Goal: Unclear

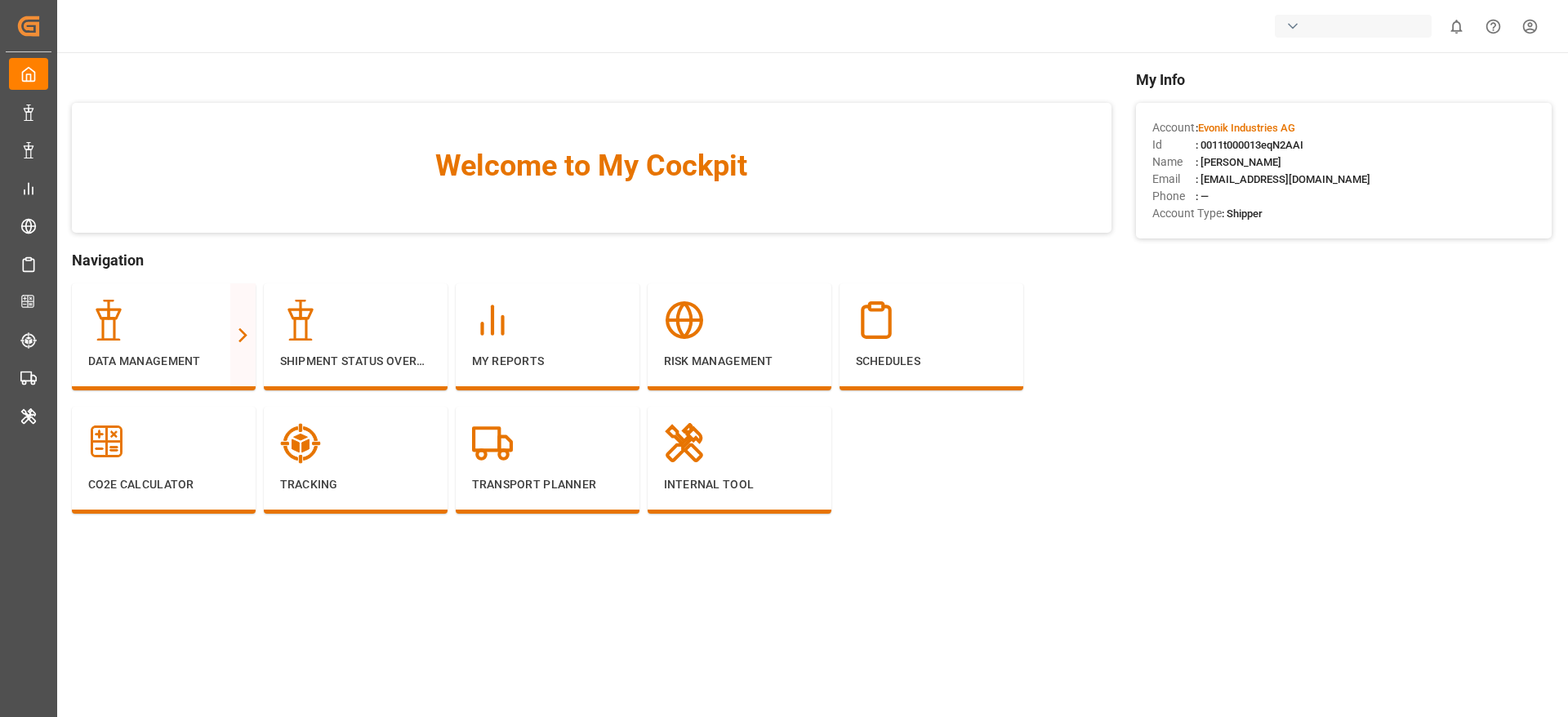
click at [1104, 25] on div "button" at bounding box center [1292, 25] width 16 height 16
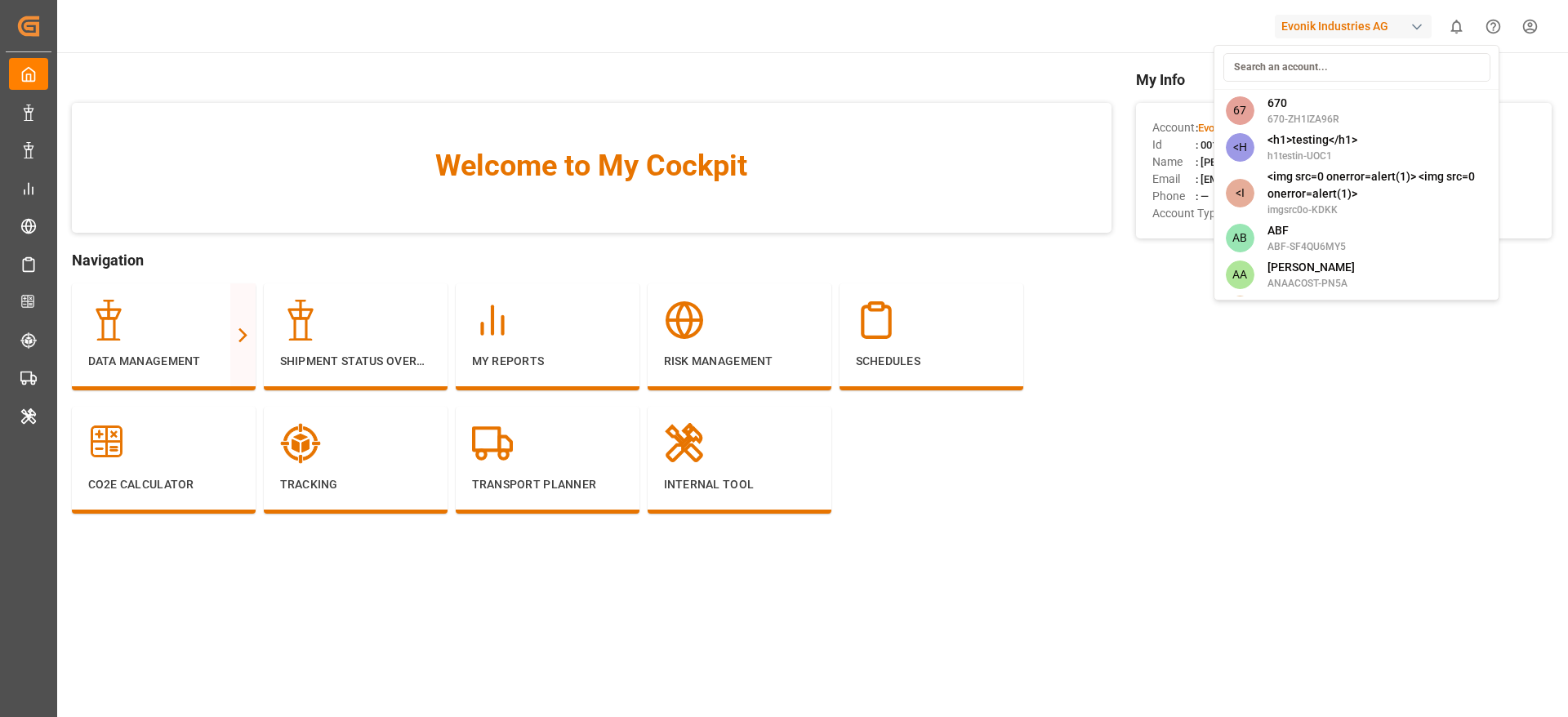
click at [1104, 67] on input at bounding box center [1357, 67] width 267 height 28
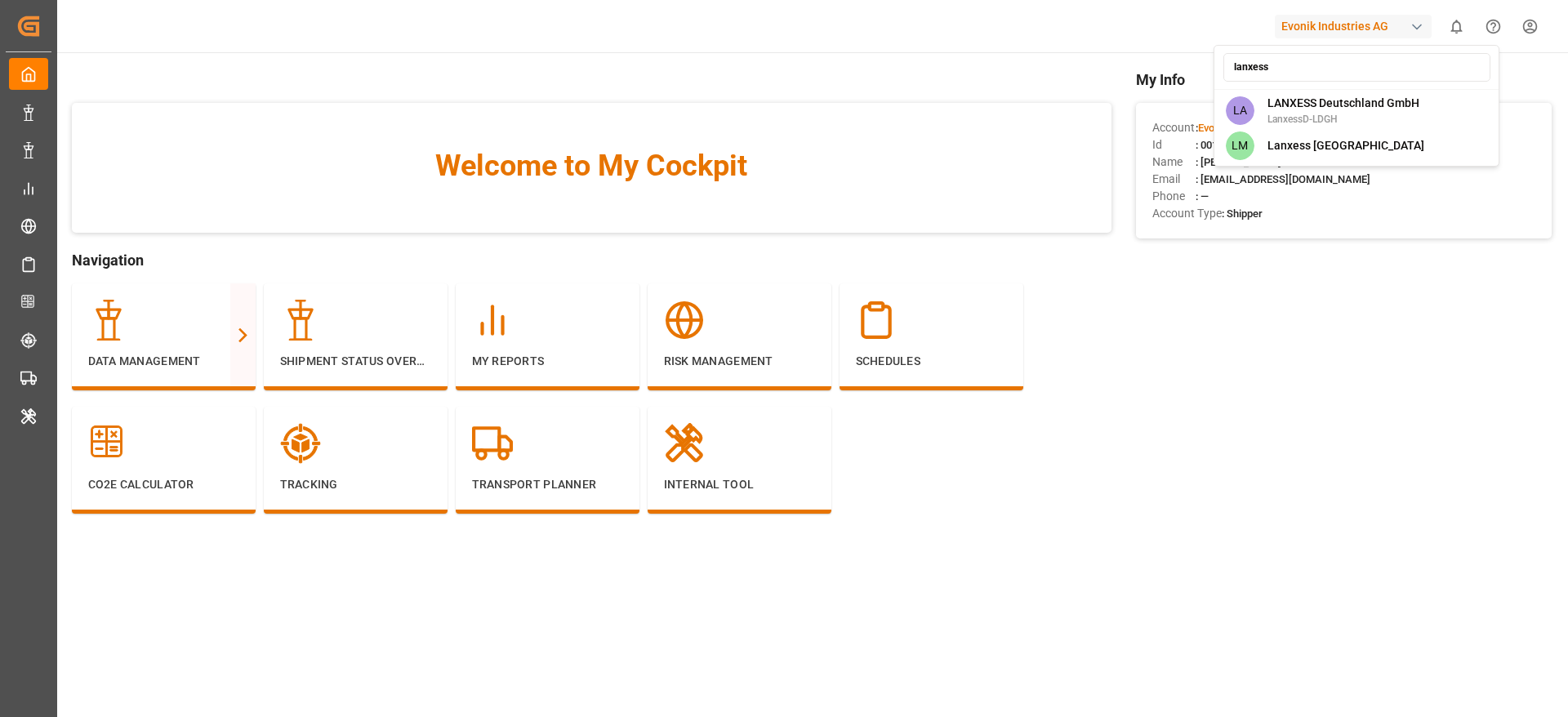
type input "lanxess"
